Goal: Information Seeking & Learning: Check status

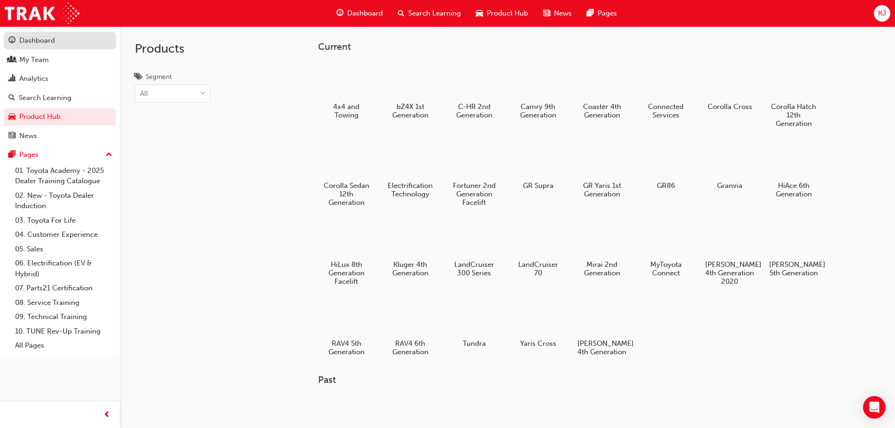
click at [32, 36] on div "Dashboard" at bounding box center [37, 40] width 36 height 11
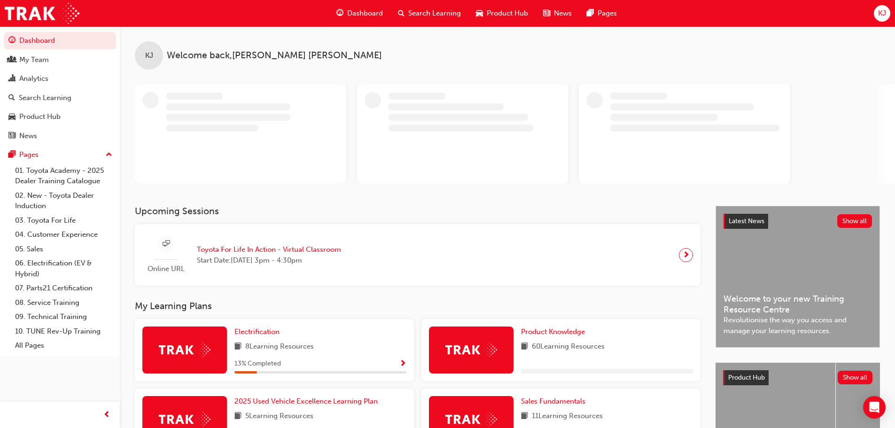
click at [262, 248] on span "Toyota For Life In Action - Virtual Classroom" at bounding box center [269, 249] width 144 height 11
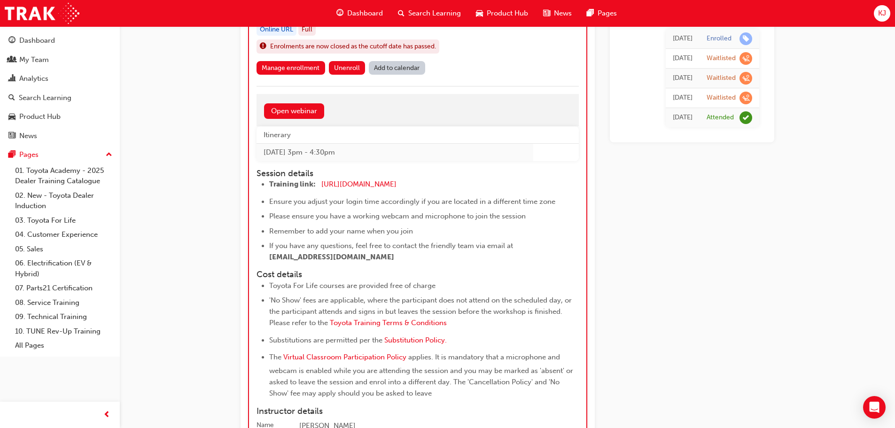
scroll to position [1099, 0]
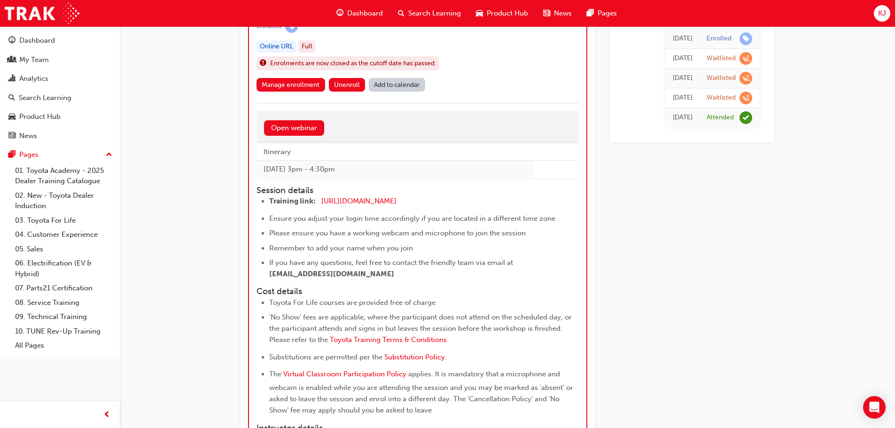
click at [885, 15] on span "KJ" at bounding box center [882, 13] width 8 height 11
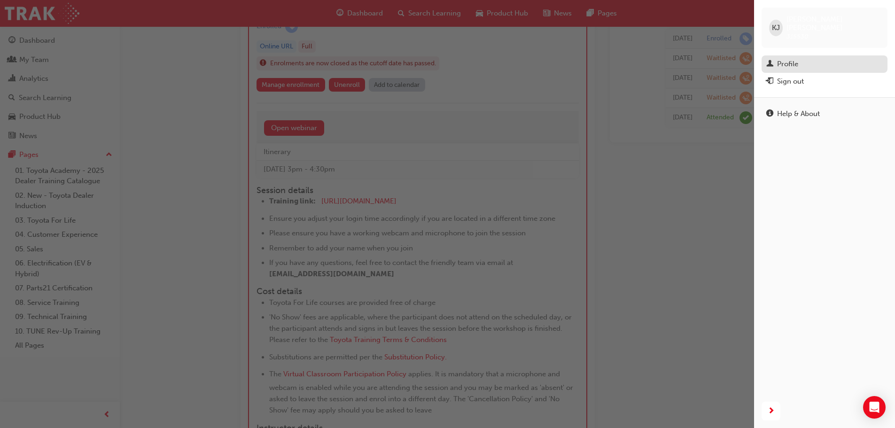
click at [792, 59] on div "Profile" at bounding box center [787, 64] width 21 height 11
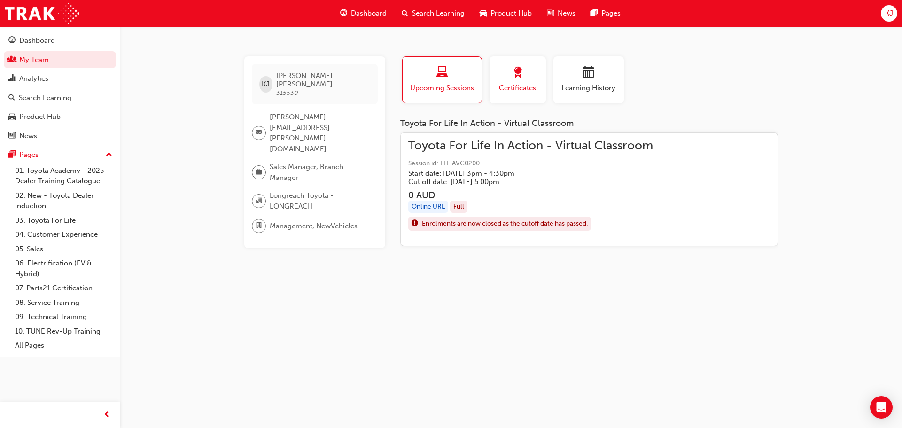
click at [544, 80] on button "Certificates" at bounding box center [517, 79] width 56 height 47
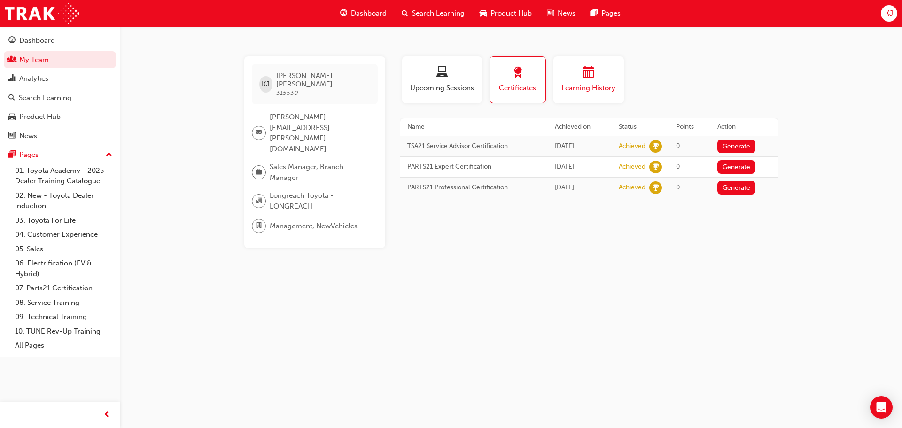
click at [555, 75] on button "Learning History" at bounding box center [588, 79] width 70 height 47
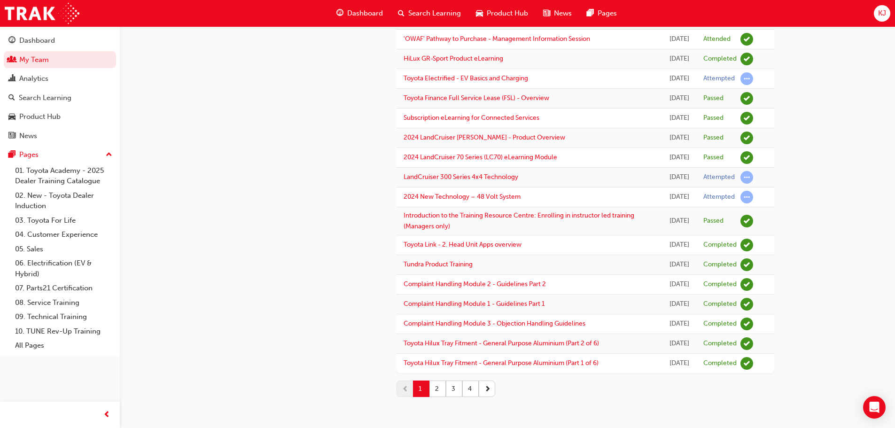
scroll to position [1145, 0]
click at [440, 388] on button "2" at bounding box center [437, 388] width 16 height 16
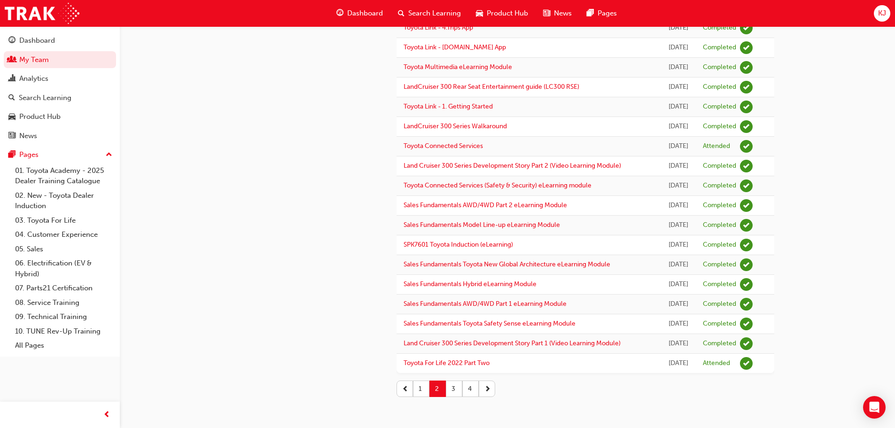
scroll to position [850, 0]
click at [456, 384] on button "3" at bounding box center [454, 388] width 16 height 16
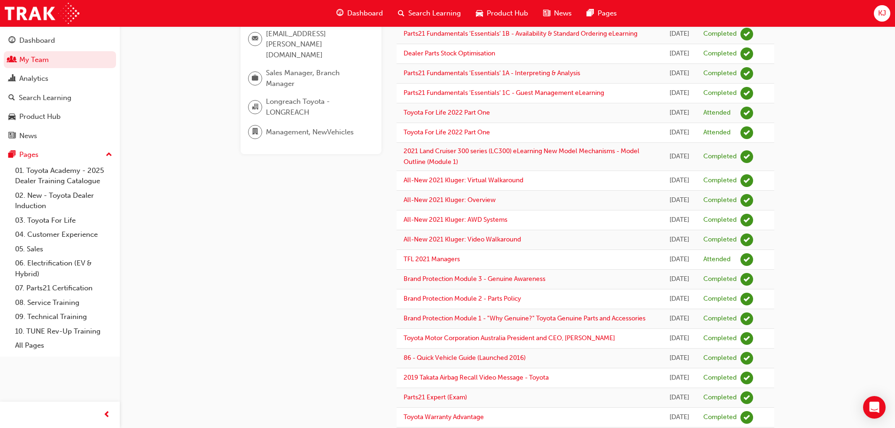
scroll to position [329, 0]
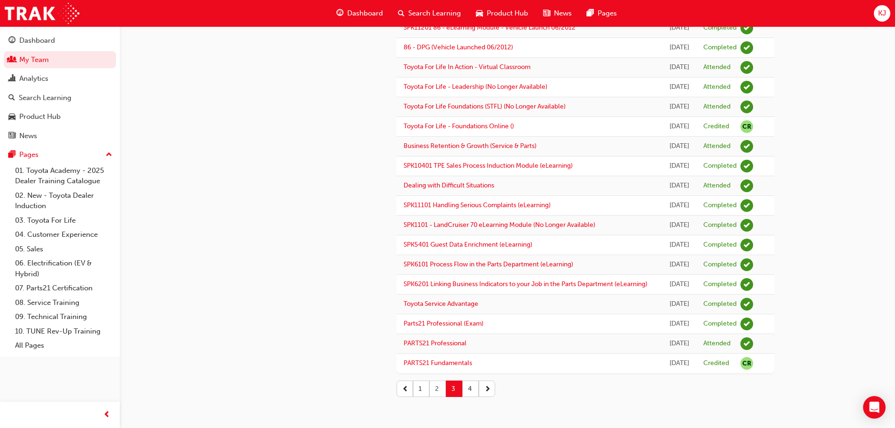
click at [435, 396] on button "2" at bounding box center [437, 388] width 16 height 16
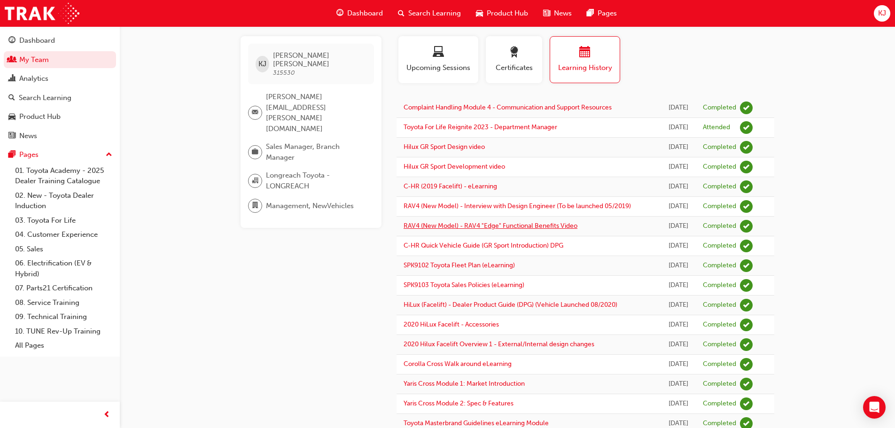
scroll to position [4, 0]
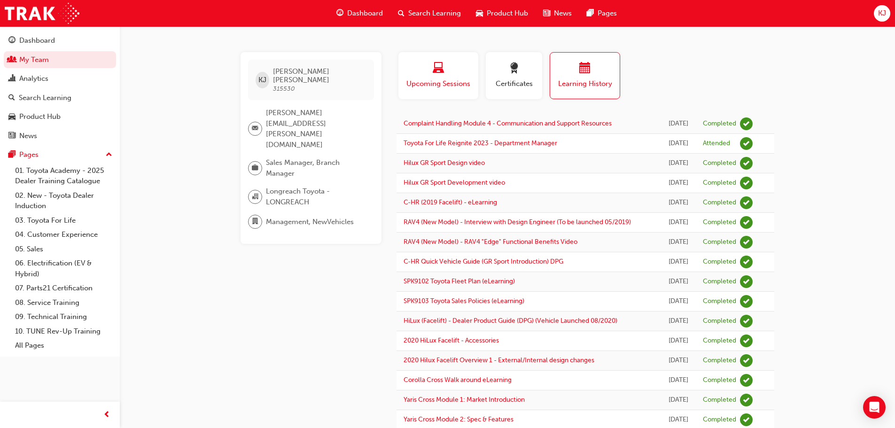
click at [440, 86] on span "Upcoming Sessions" at bounding box center [438, 83] width 66 height 11
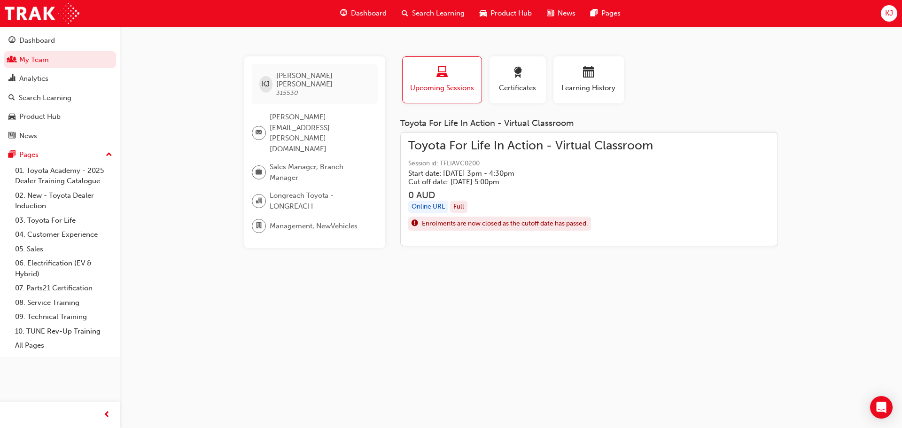
click at [363, 10] on span "Dashboard" at bounding box center [369, 13] width 36 height 11
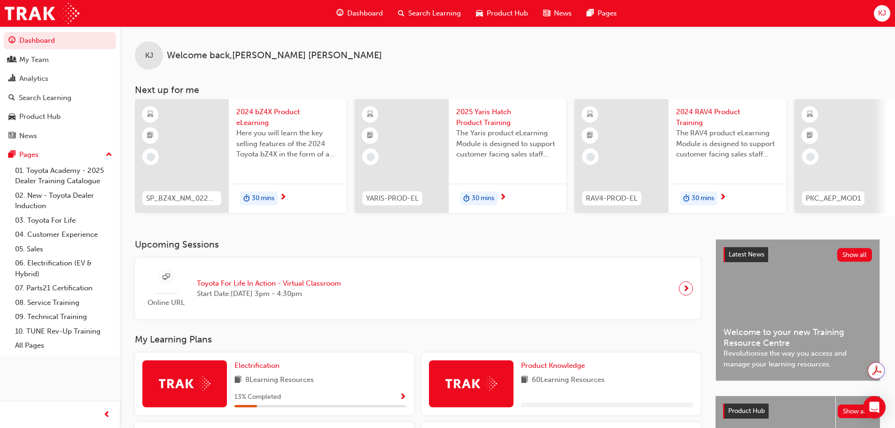
click at [279, 294] on span "Start Date: [DATE] 3pm - 4:30pm" at bounding box center [269, 293] width 144 height 11
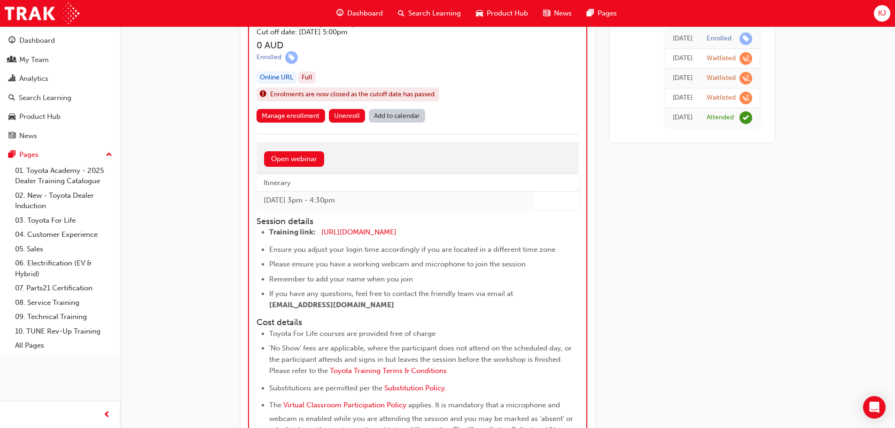
scroll to position [1120, 0]
